Goal: Transaction & Acquisition: Purchase product/service

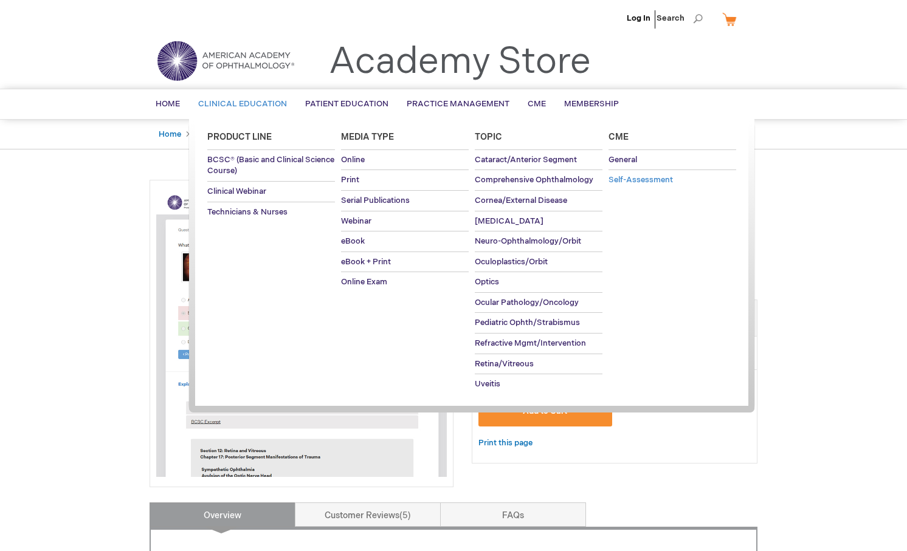
click at [660, 180] on span "Self-Assessment" at bounding box center [640, 180] width 64 height 10
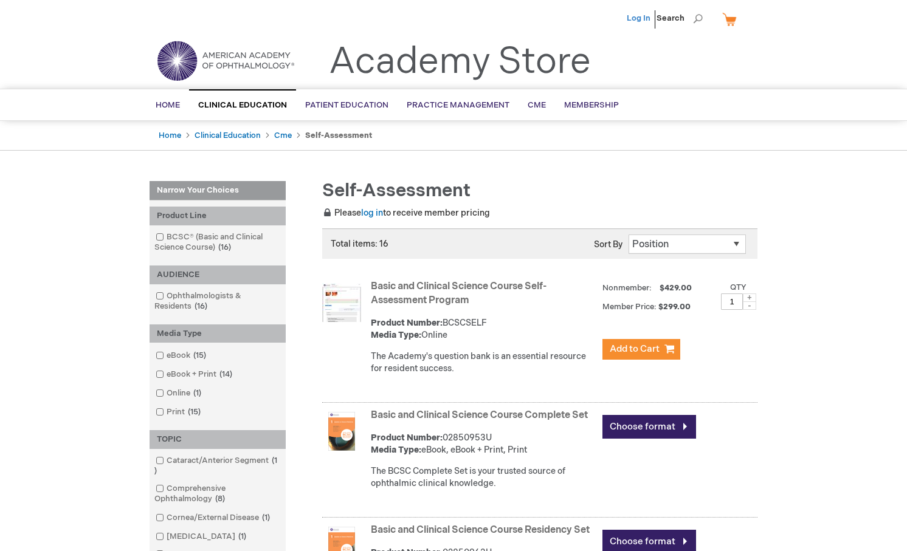
click at [636, 19] on link "Log In" at bounding box center [638, 18] width 24 height 10
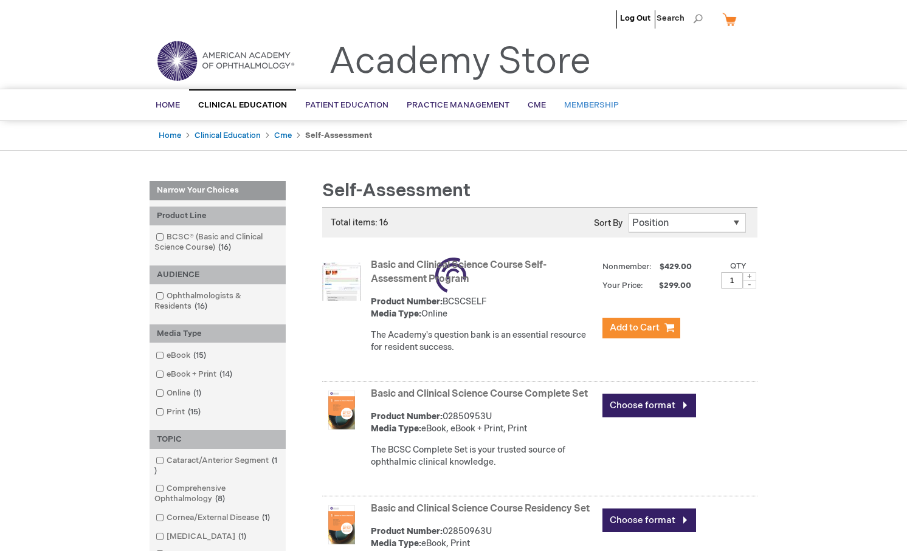
click at [564, 103] on span "Membership" at bounding box center [591, 105] width 55 height 10
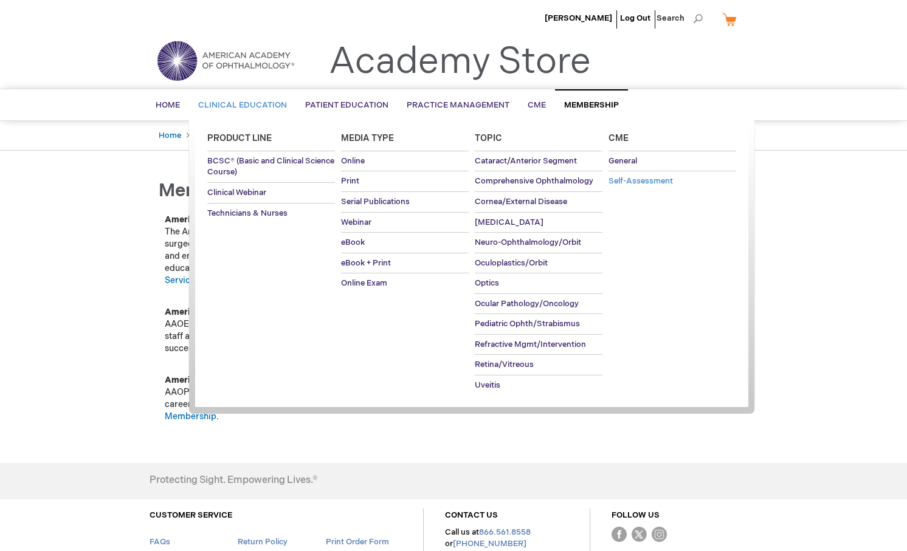
click at [650, 180] on span "Self-Assessment" at bounding box center [640, 181] width 64 height 10
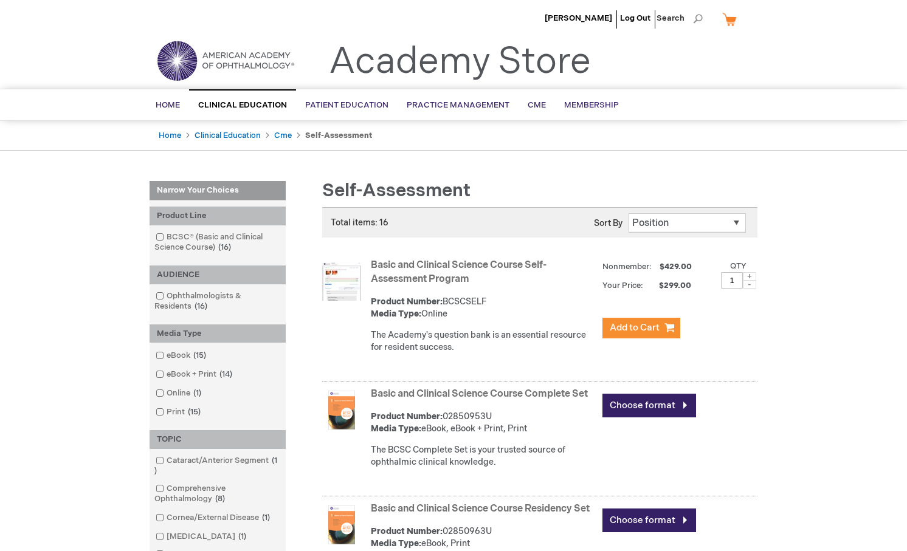
click at [459, 267] on link "Basic and Clinical Science Course Self-Assessment Program" at bounding box center [459, 272] width 176 height 26
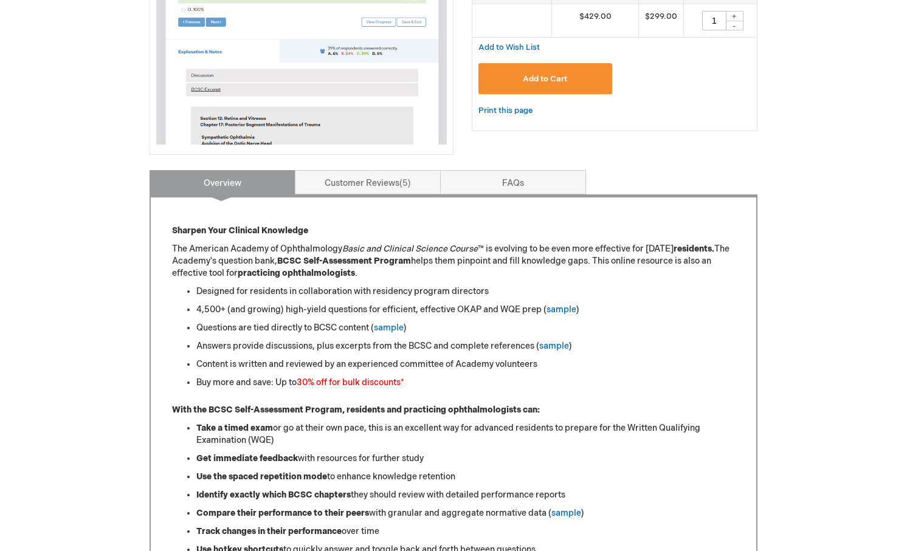
scroll to position [401, 0]
